Goal: Transaction & Acquisition: Purchase product/service

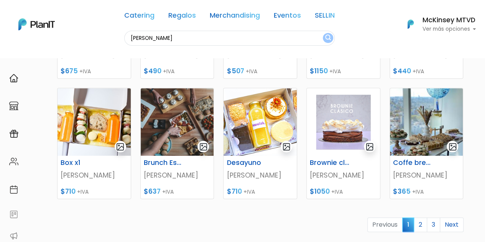
scroll to position [345, 0]
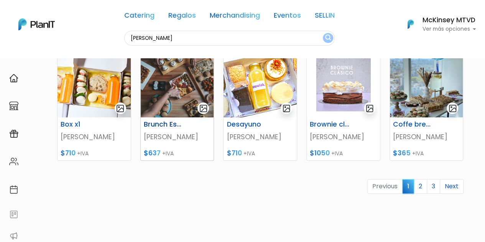
click at [158, 125] on h6 "Brunch Especial" at bounding box center [164, 124] width 51 height 8
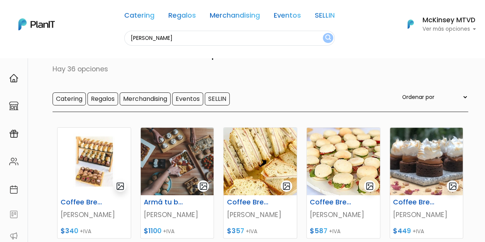
scroll to position [0, 0]
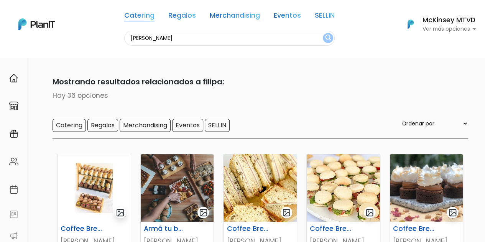
click at [140, 18] on link "Catering" at bounding box center [139, 16] width 30 height 9
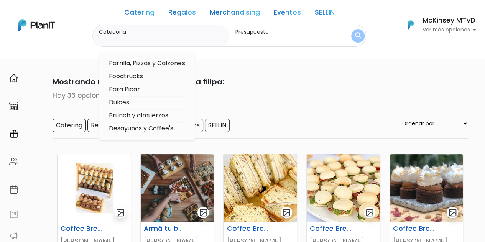
click at [142, 115] on option "Brunch y almuerzos" at bounding box center [146, 116] width 77 height 10
type input "Brunch y almuerzos"
type input "$0 - $1000"
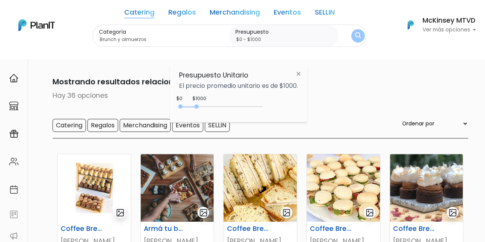
click at [356, 35] on img "submit" at bounding box center [358, 35] width 6 height 7
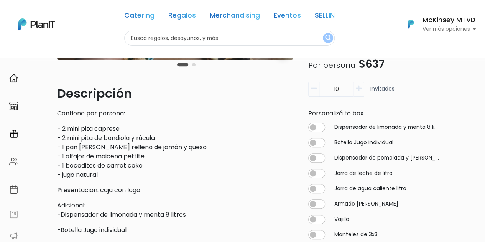
scroll to position [181, 0]
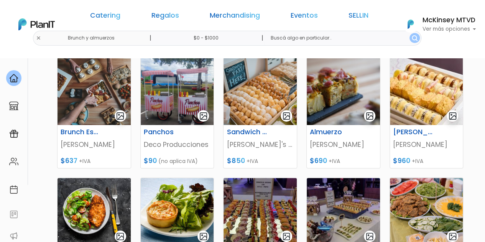
scroll to position [192, 0]
